Goal: Information Seeking & Learning: Learn about a topic

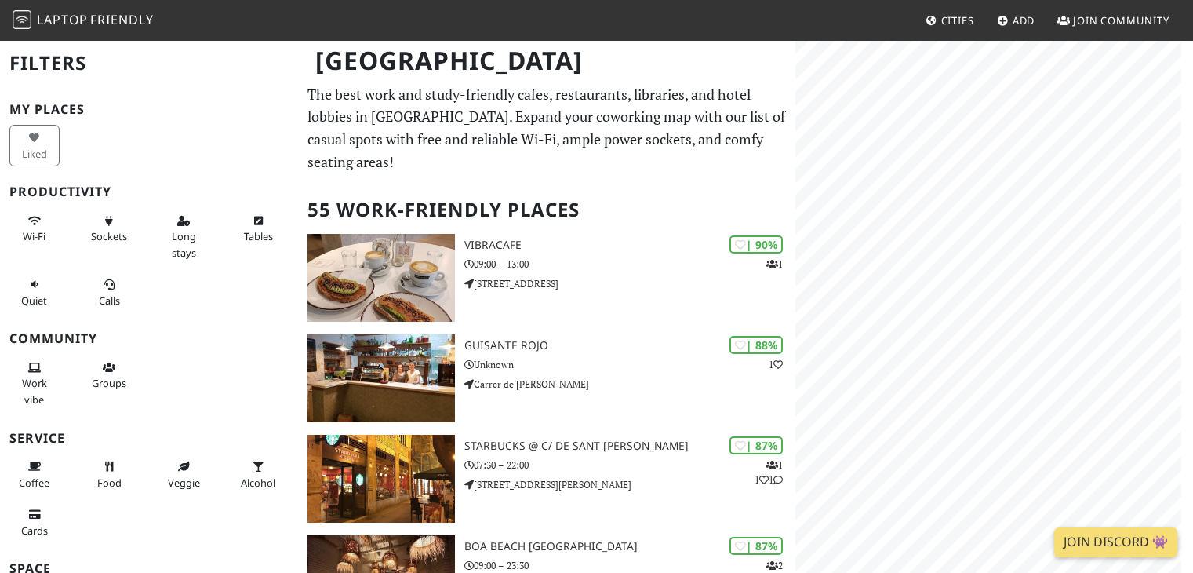
scroll to position [166, 0]
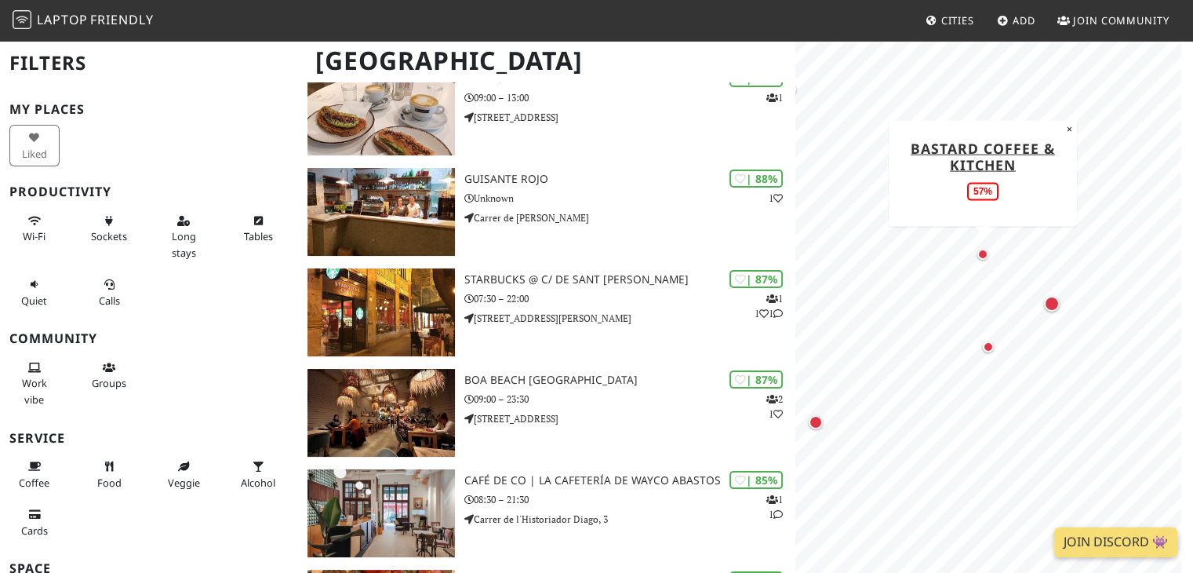
click at [986, 257] on div "Map marker" at bounding box center [983, 254] width 11 height 11
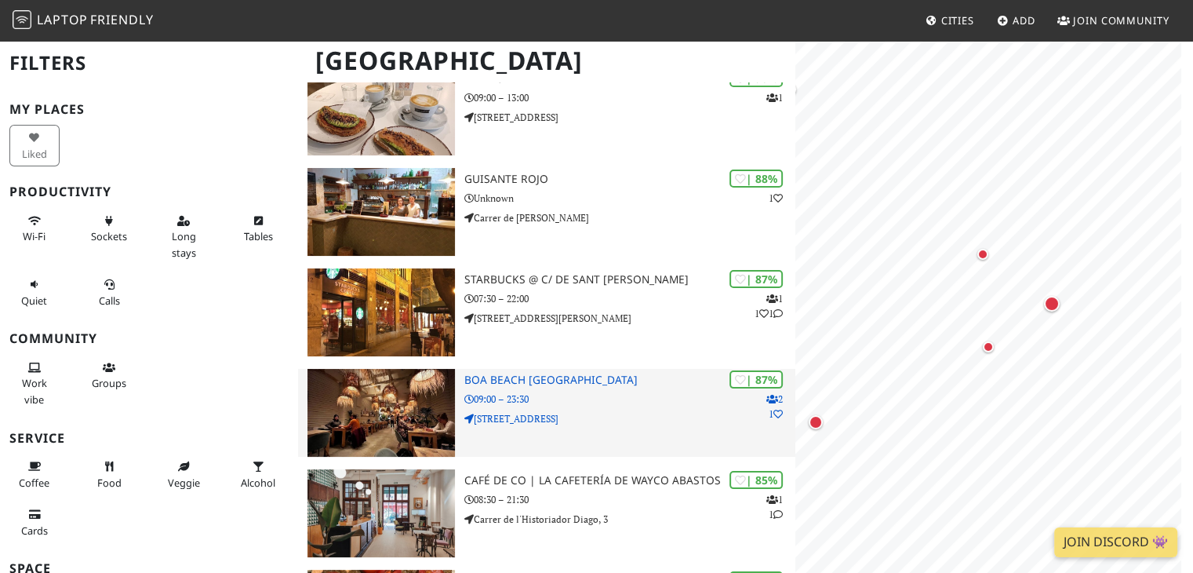
scroll to position [0, 0]
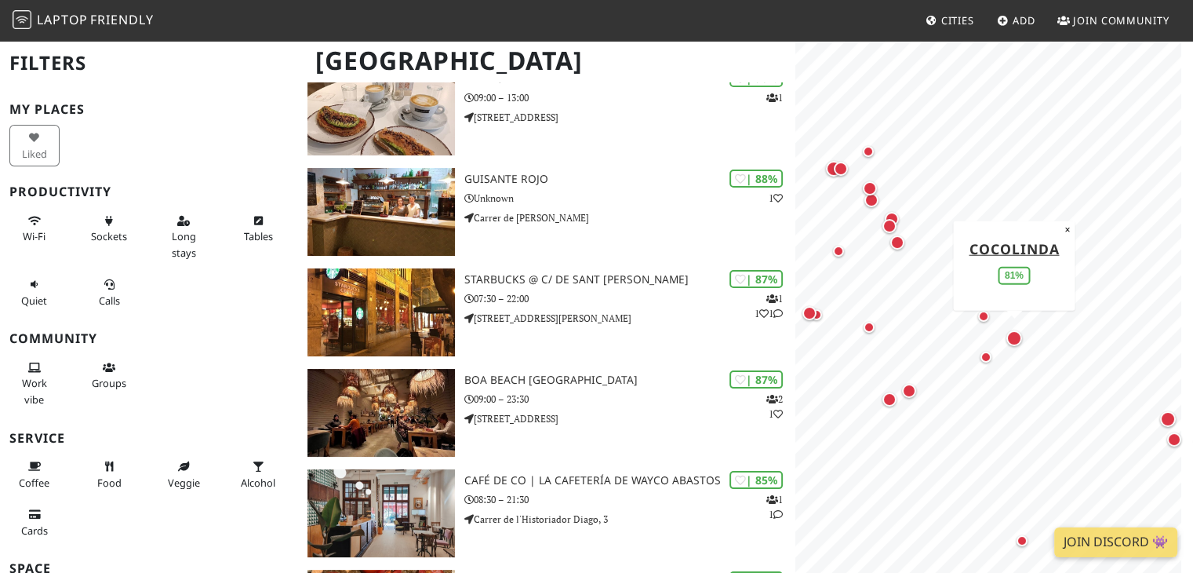
click at [1019, 330] on div "Map marker" at bounding box center [1014, 338] width 22 height 22
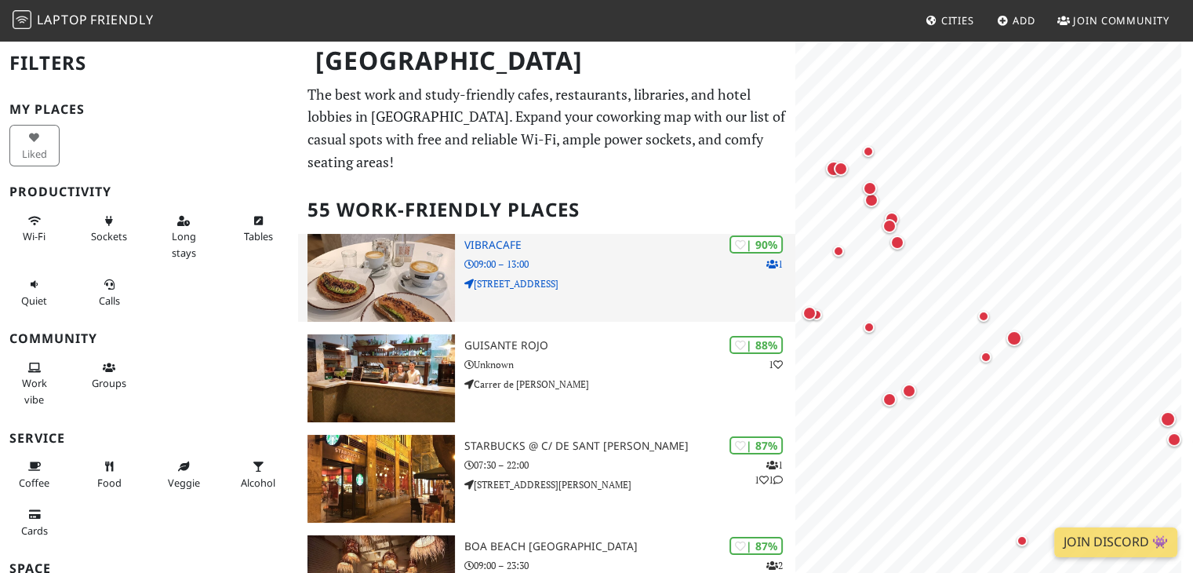
click at [610, 257] on p "09:00 – 13:00" at bounding box center [630, 264] width 332 height 15
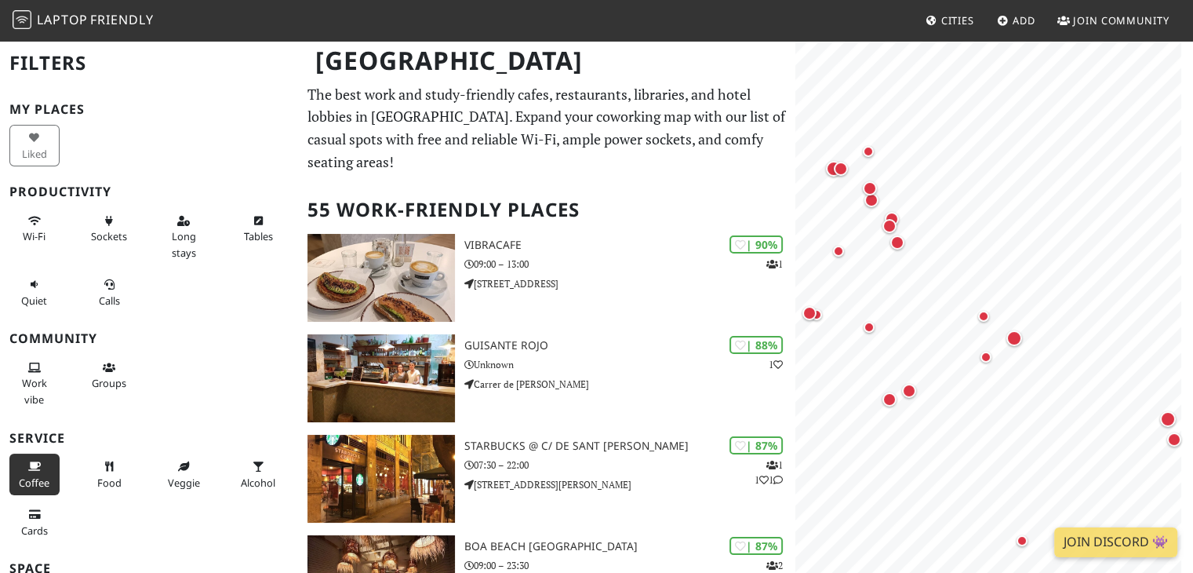
scroll to position [166, 0]
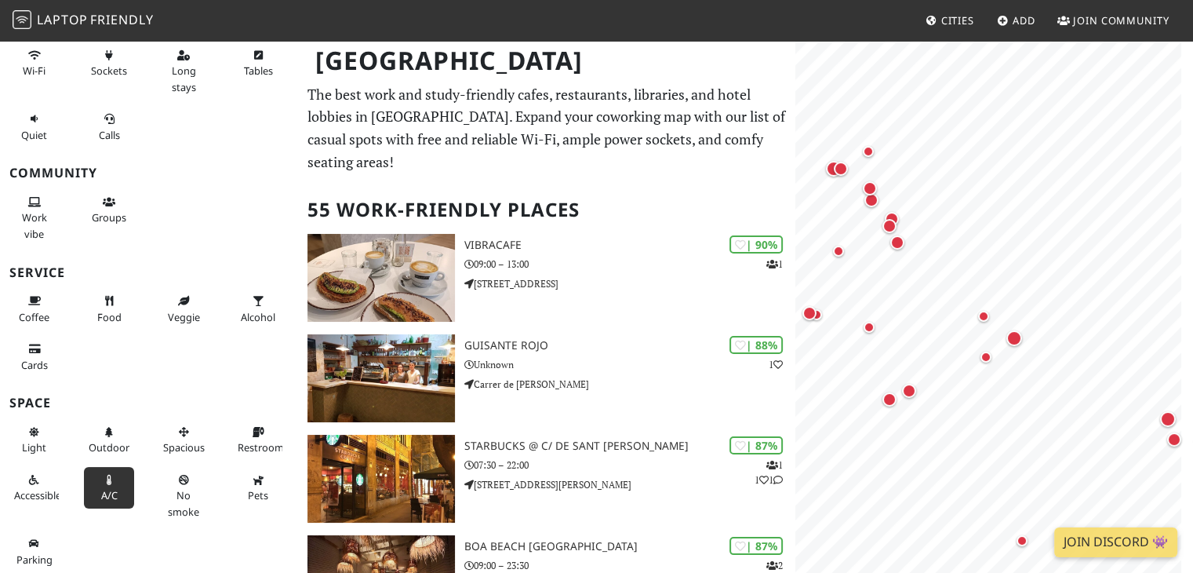
click at [103, 479] on icon at bounding box center [109, 480] width 13 height 10
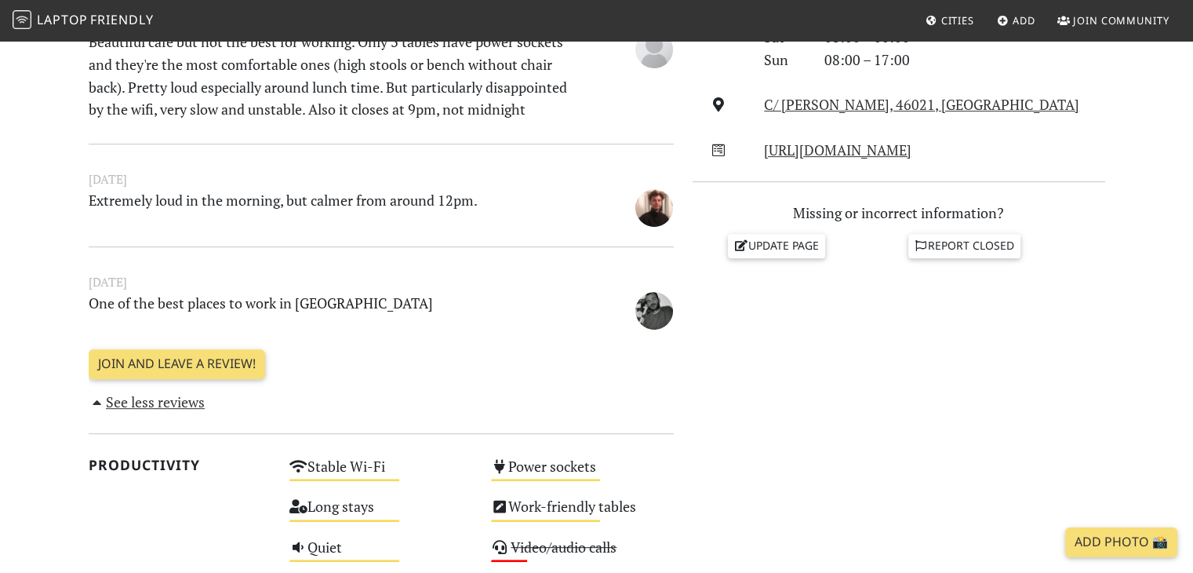
scroll to position [588, 0]
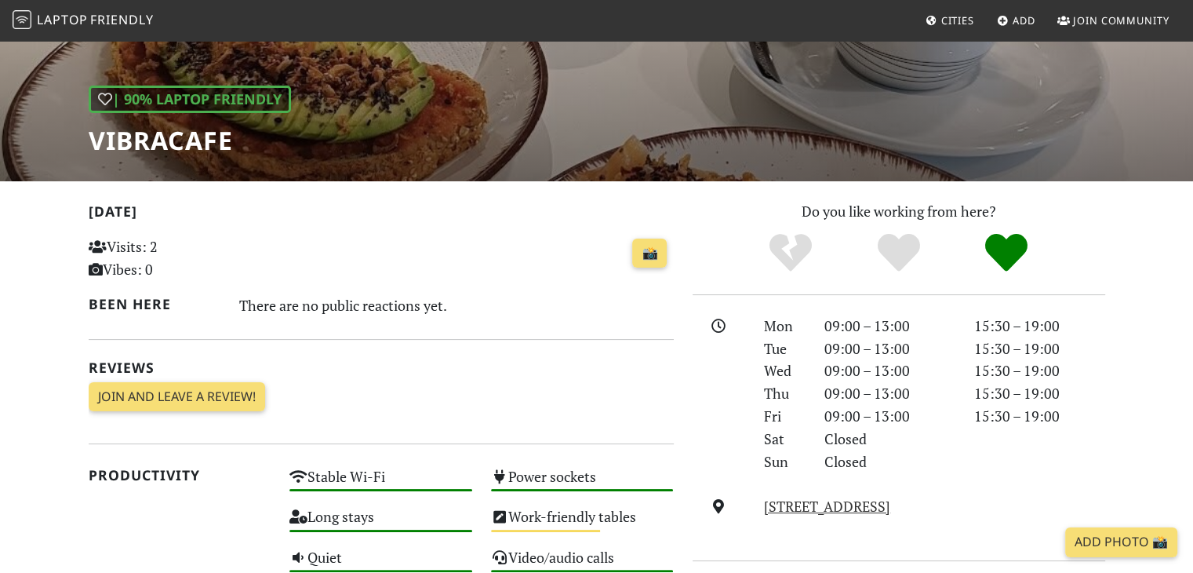
scroll to position [185, 0]
